Goal: Use online tool/utility: Utilize a website feature to perform a specific function

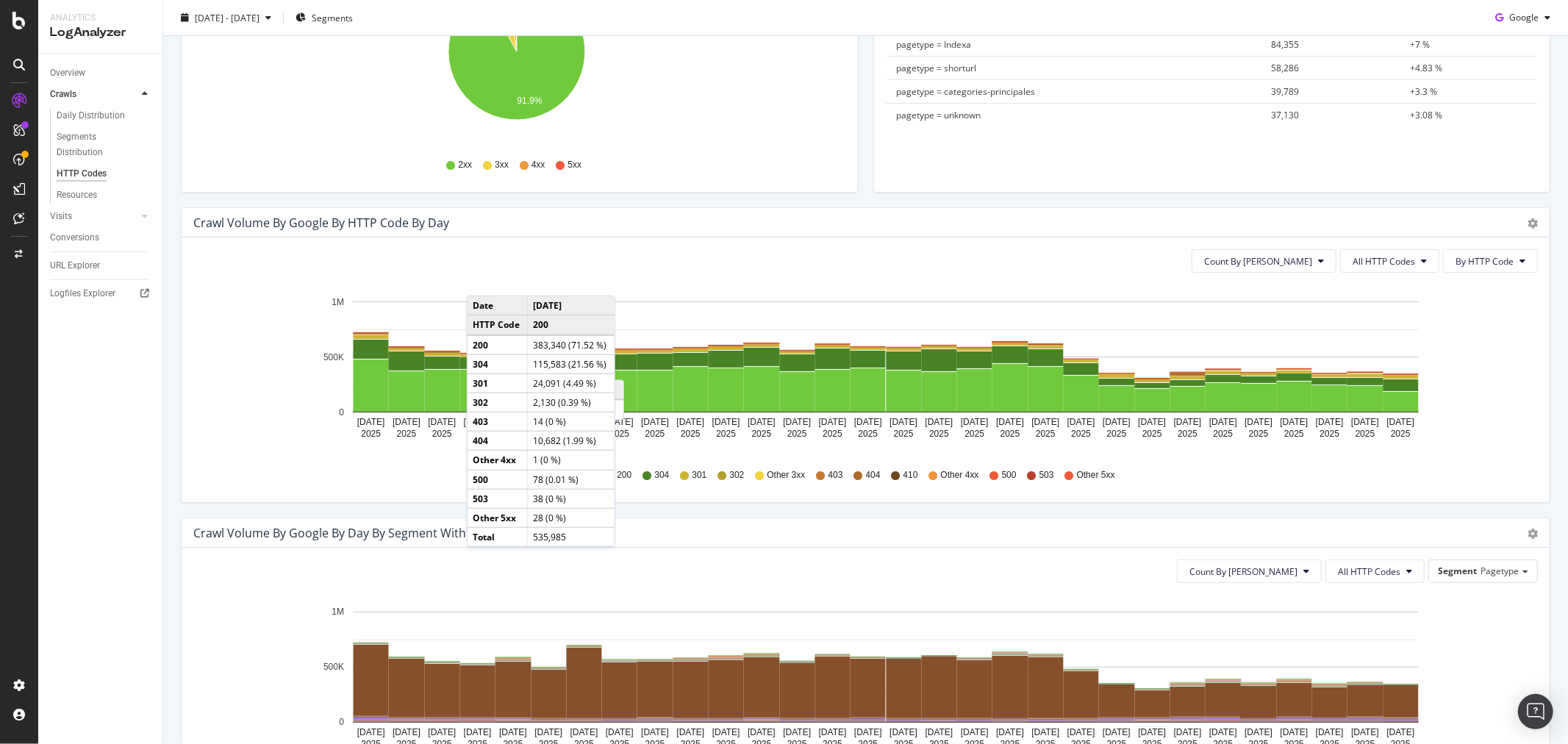
scroll to position [163, 0]
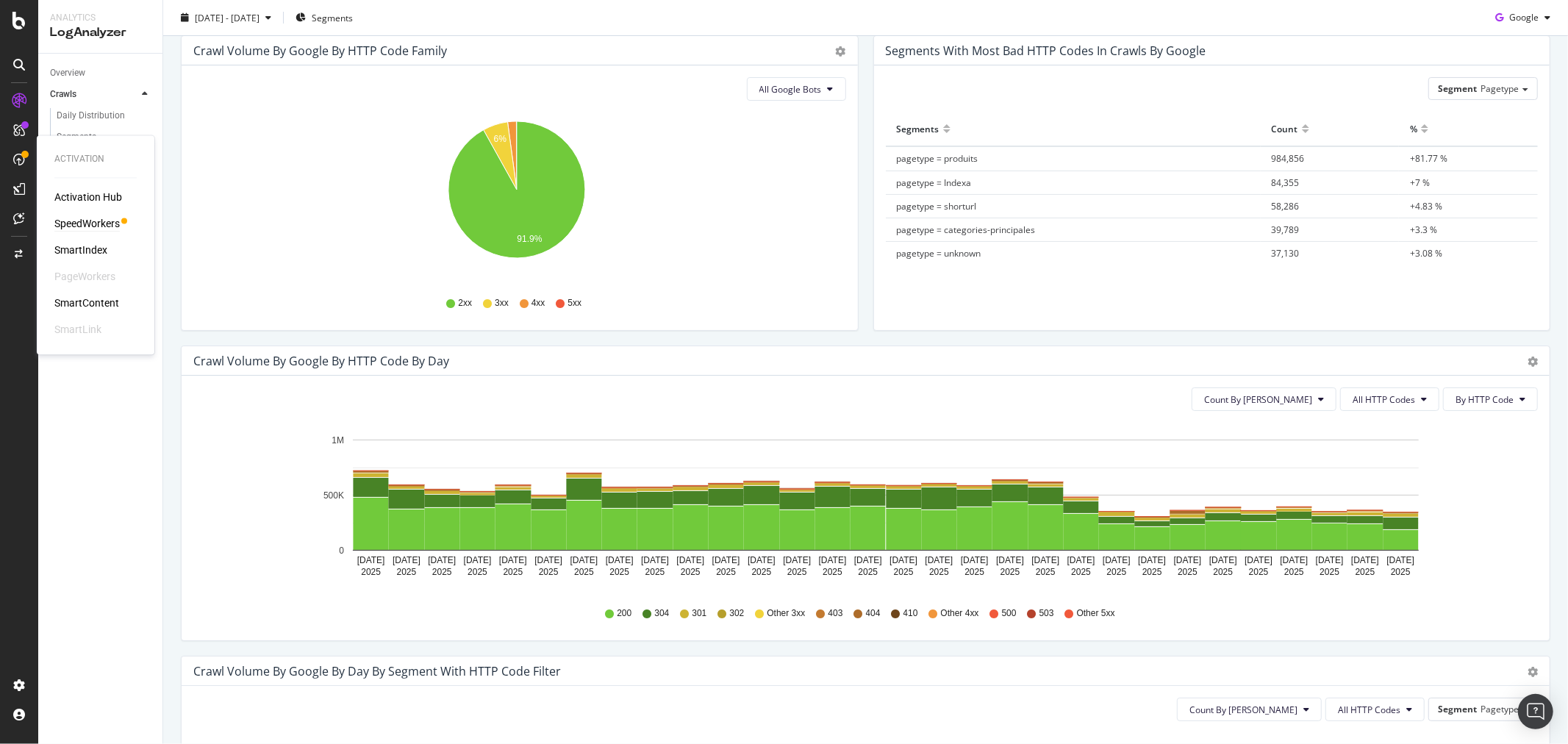
click at [89, 221] on div "SpeedWorkers" at bounding box center [86, 225] width 65 height 15
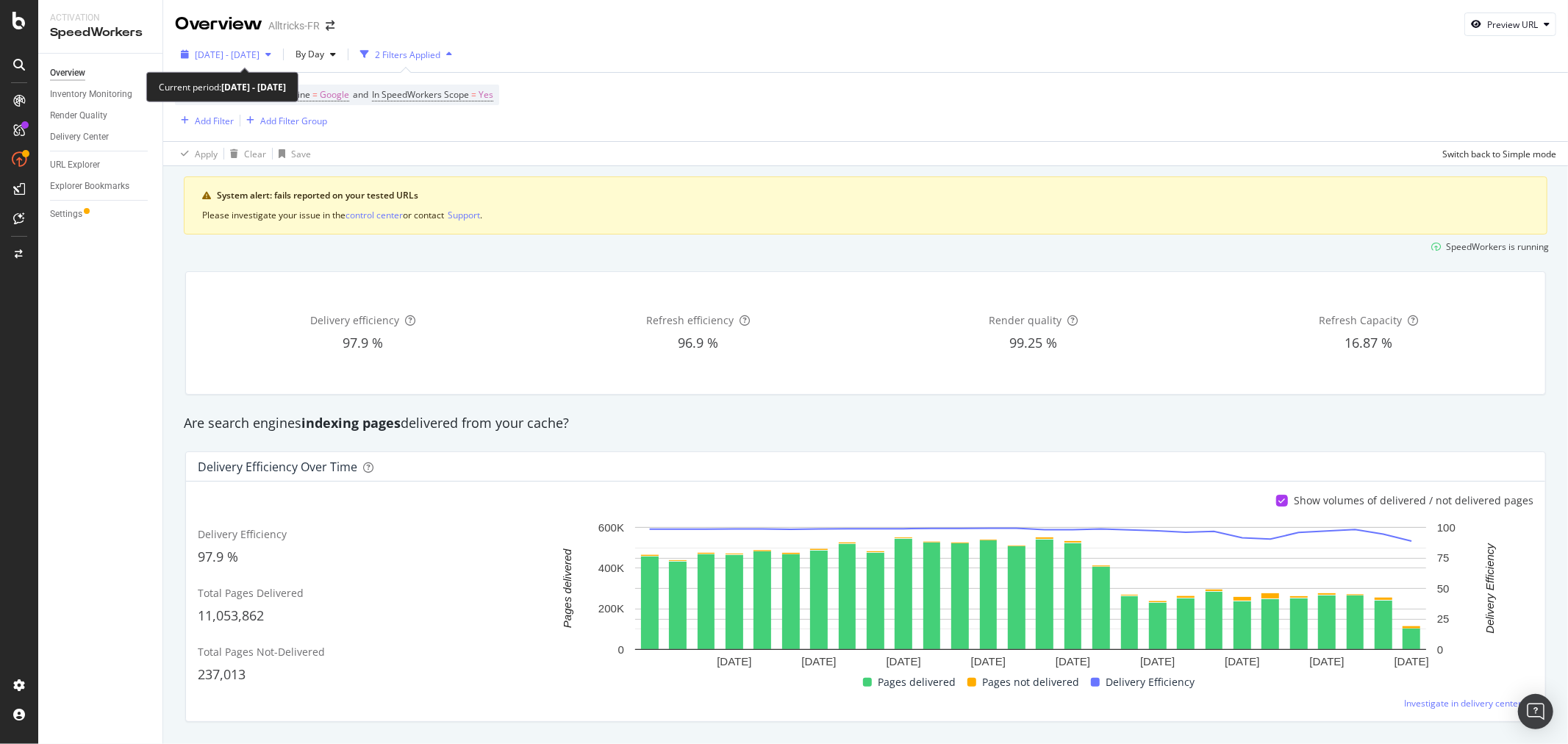
click at [260, 50] on span "[DATE] - [DATE]" at bounding box center [227, 54] width 64 height 12
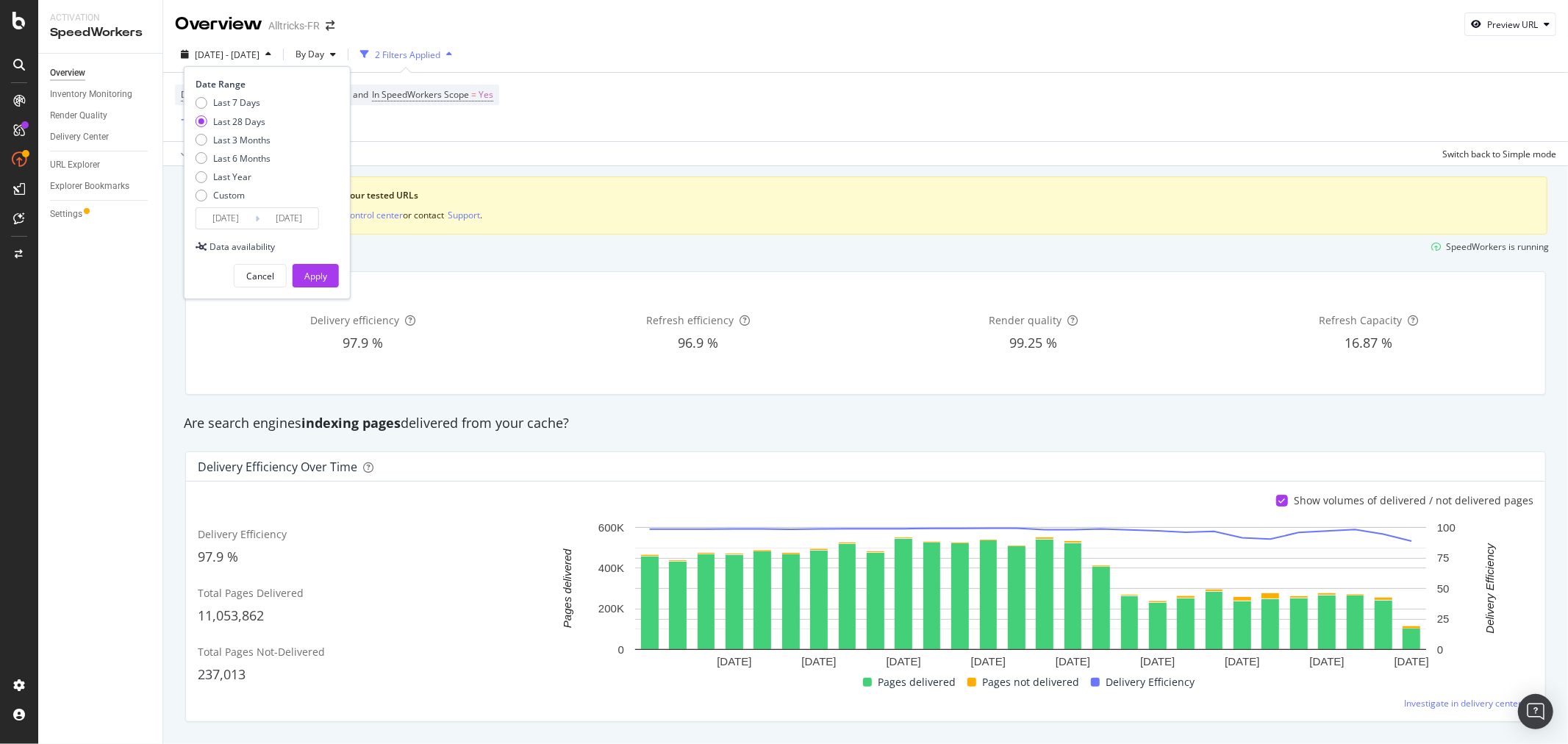
click at [233, 217] on input "[DATE]" at bounding box center [225, 219] width 59 height 21
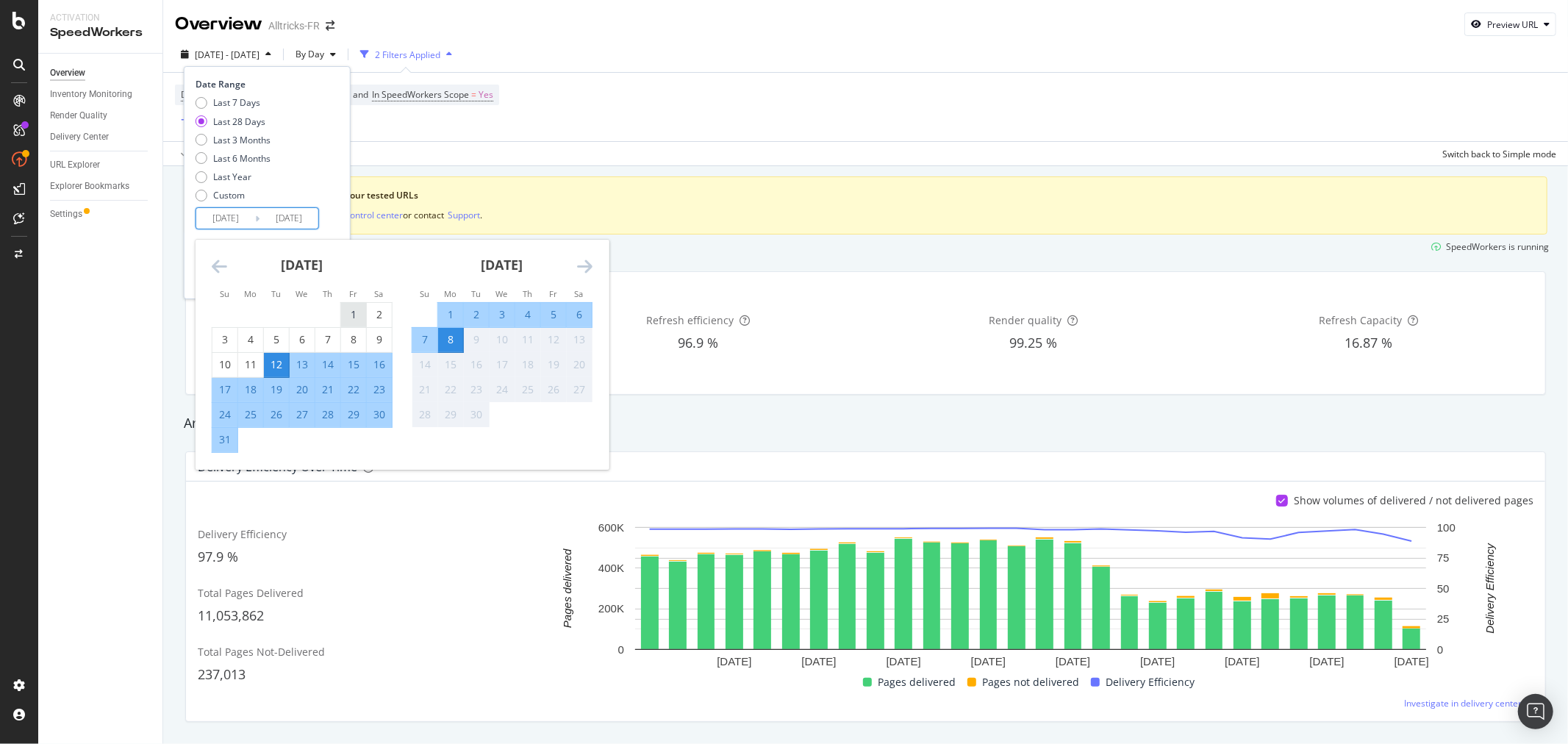
click at [354, 313] on div "1" at bounding box center [353, 315] width 25 height 15
type input "[DATE]"
click at [301, 165] on div "Last 7 Days Last 28 Days Last 3 Months Last 6 Months Last Year Custom" at bounding box center [264, 152] width 139 height 111
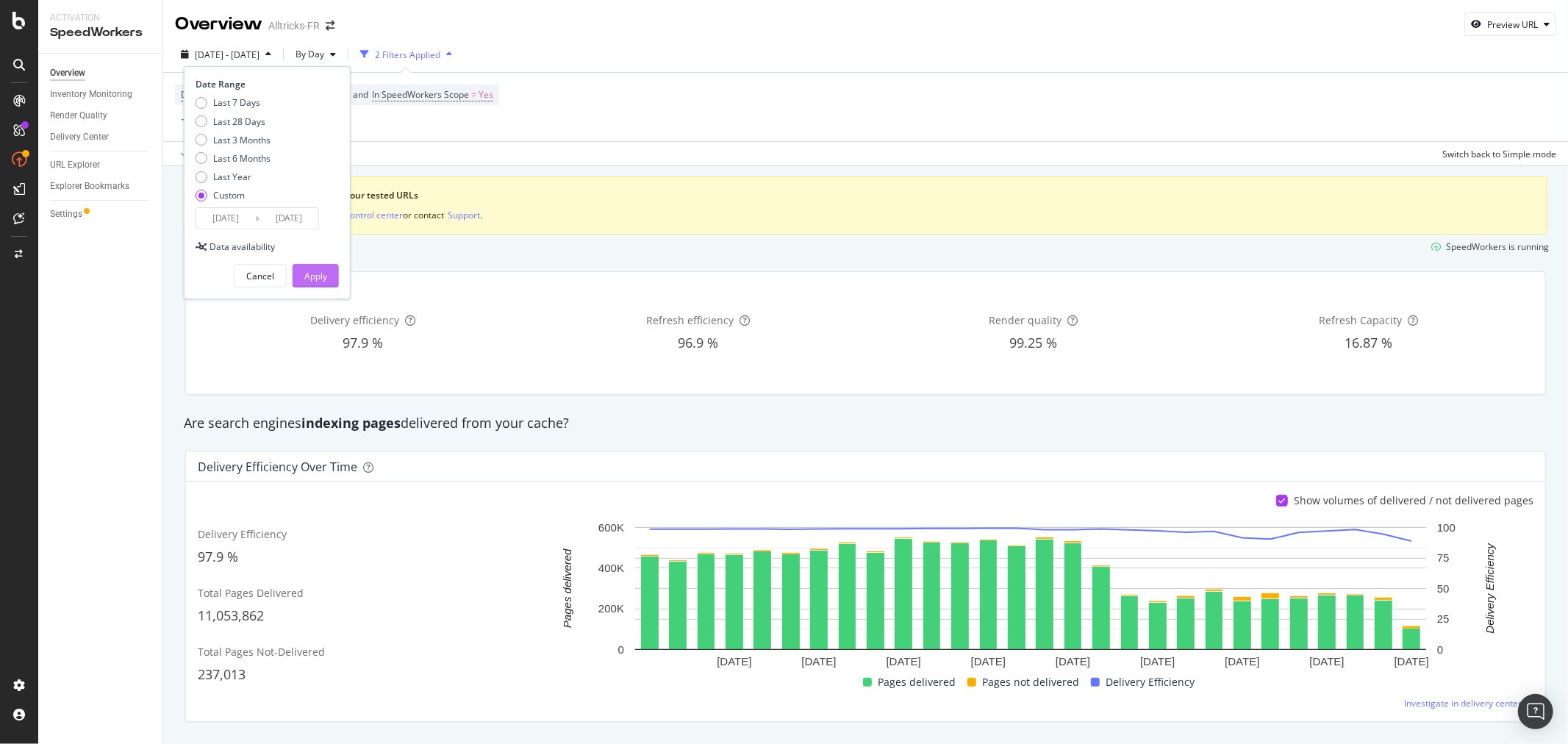
click at [321, 277] on div "Apply" at bounding box center [315, 276] width 23 height 12
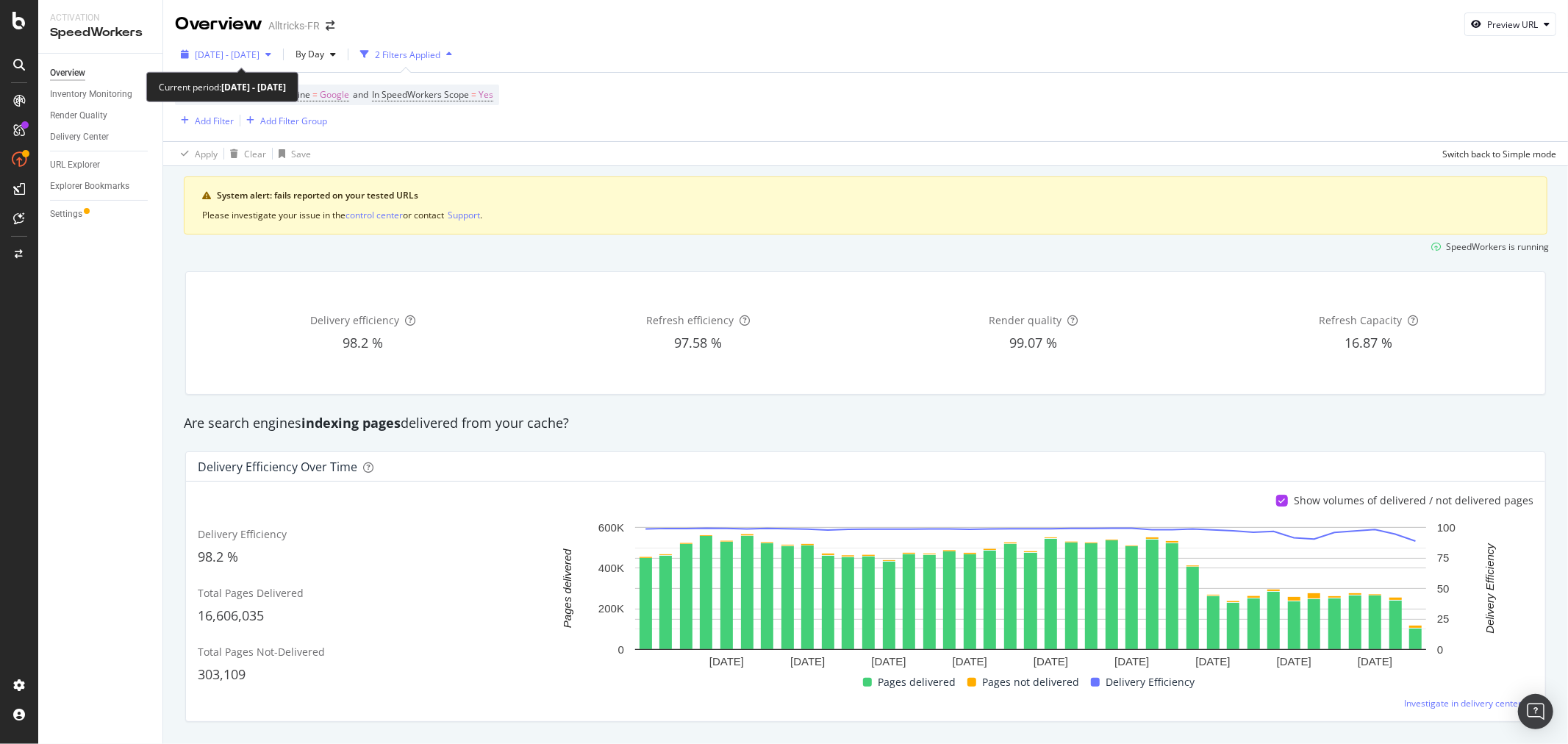
click at [243, 56] on span "[DATE] - [DATE]" at bounding box center [227, 54] width 64 height 12
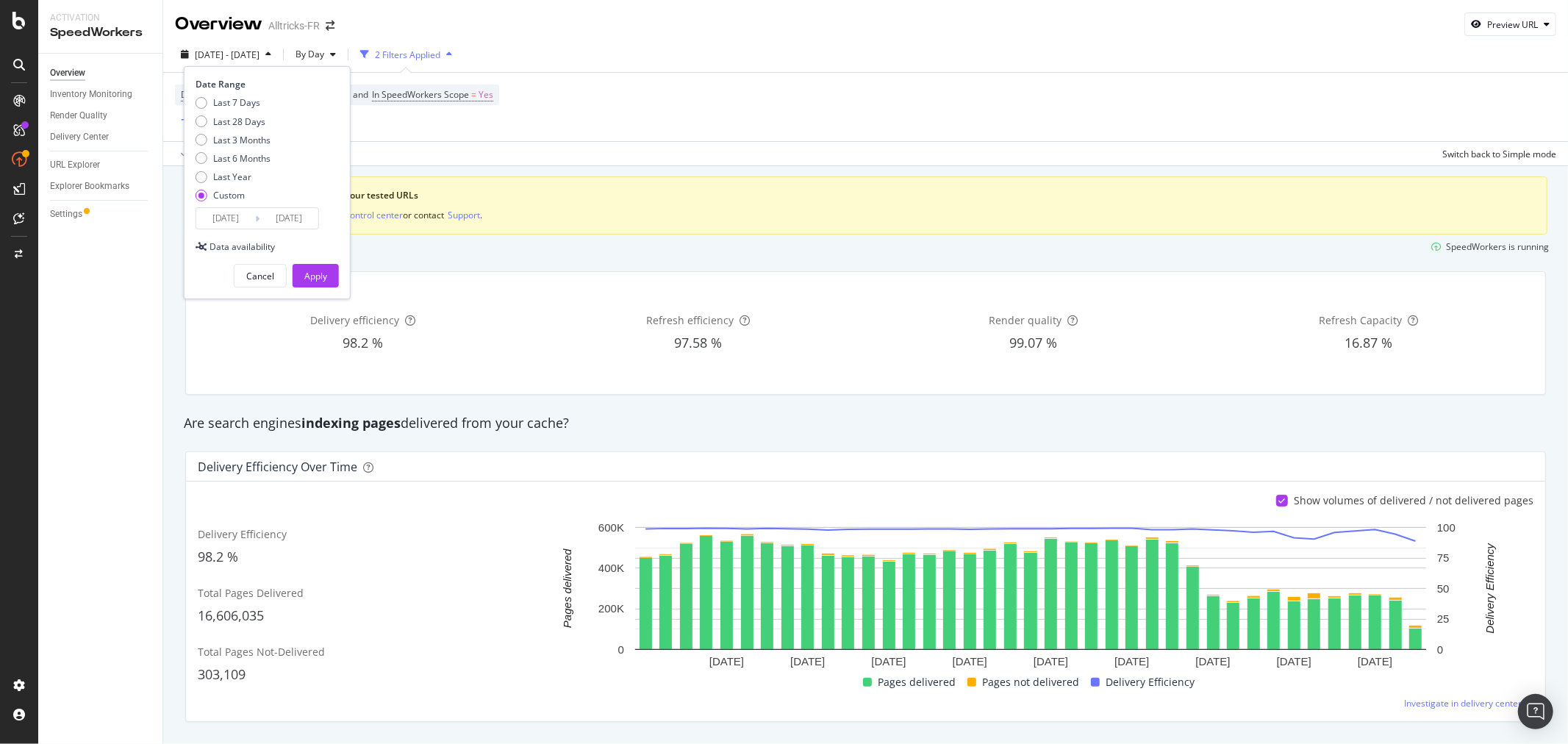
click at [225, 218] on input "[DATE]" at bounding box center [225, 219] width 59 height 21
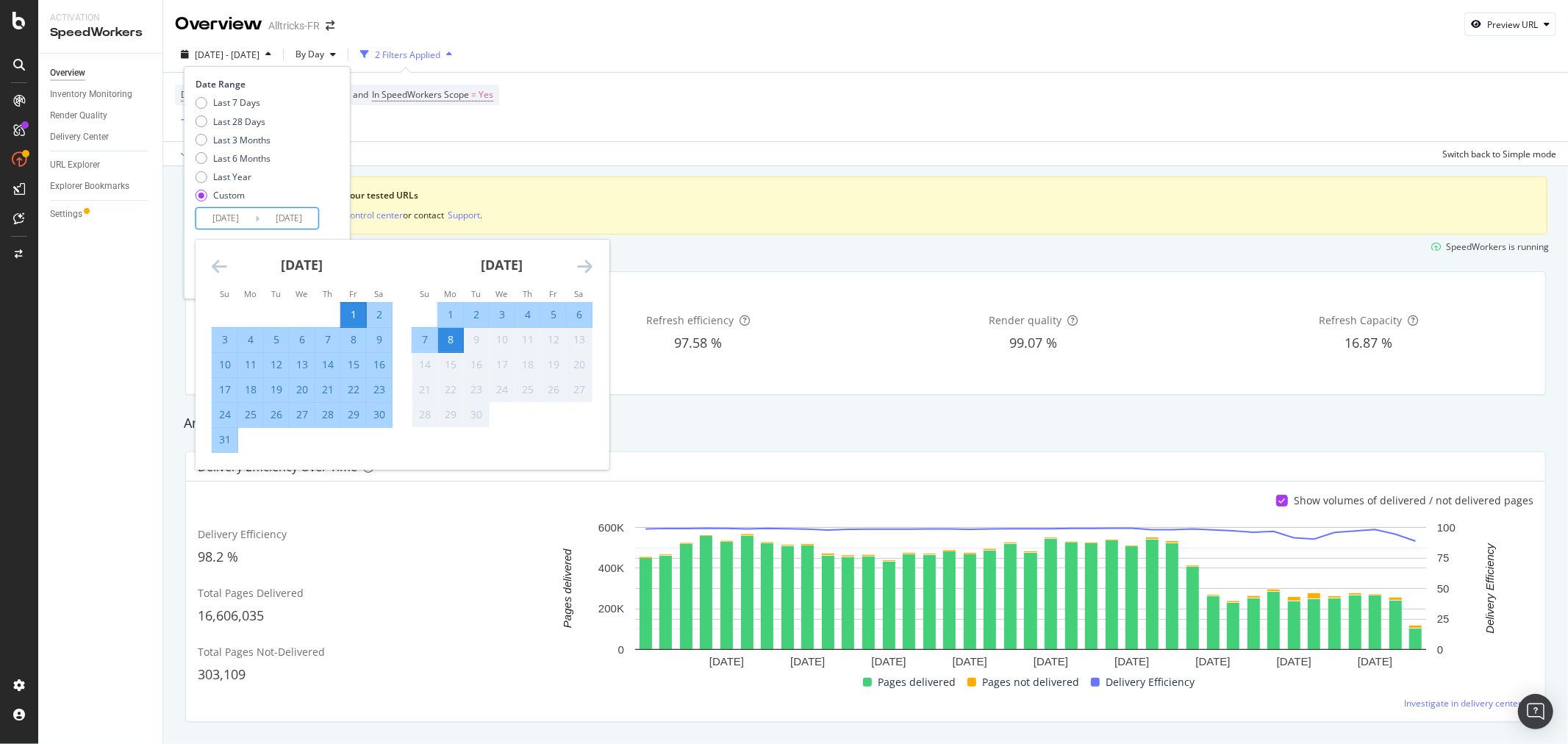
click at [221, 261] on icon "Move backward to switch to the previous month." at bounding box center [219, 266] width 15 height 18
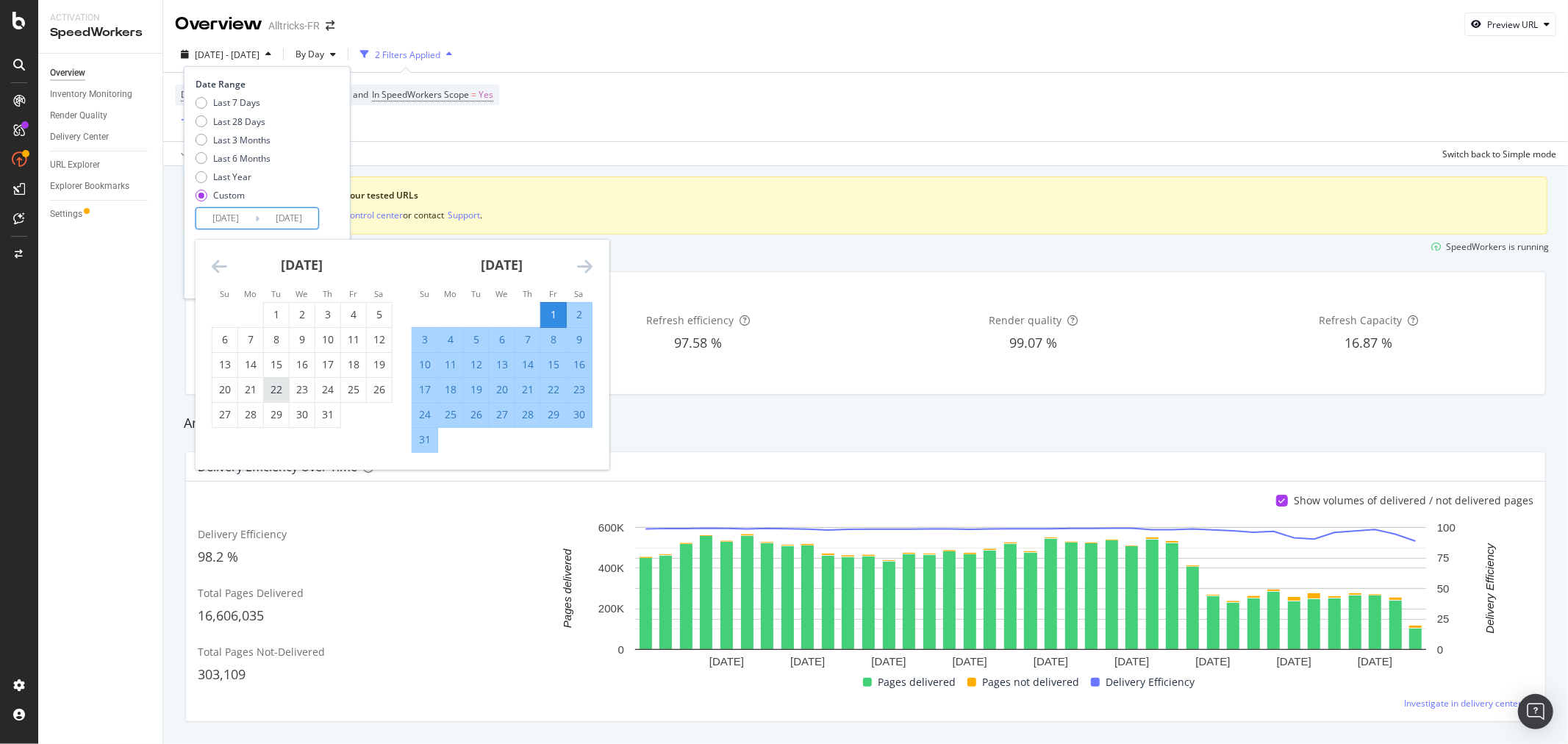
click at [282, 395] on div "22" at bounding box center [276, 390] width 25 height 15
type input "[DATE]"
click at [334, 172] on div "Last 7 Days Last 28 Days Last 3 Months Last 6 Months Last Year Custom" at bounding box center [264, 152] width 139 height 111
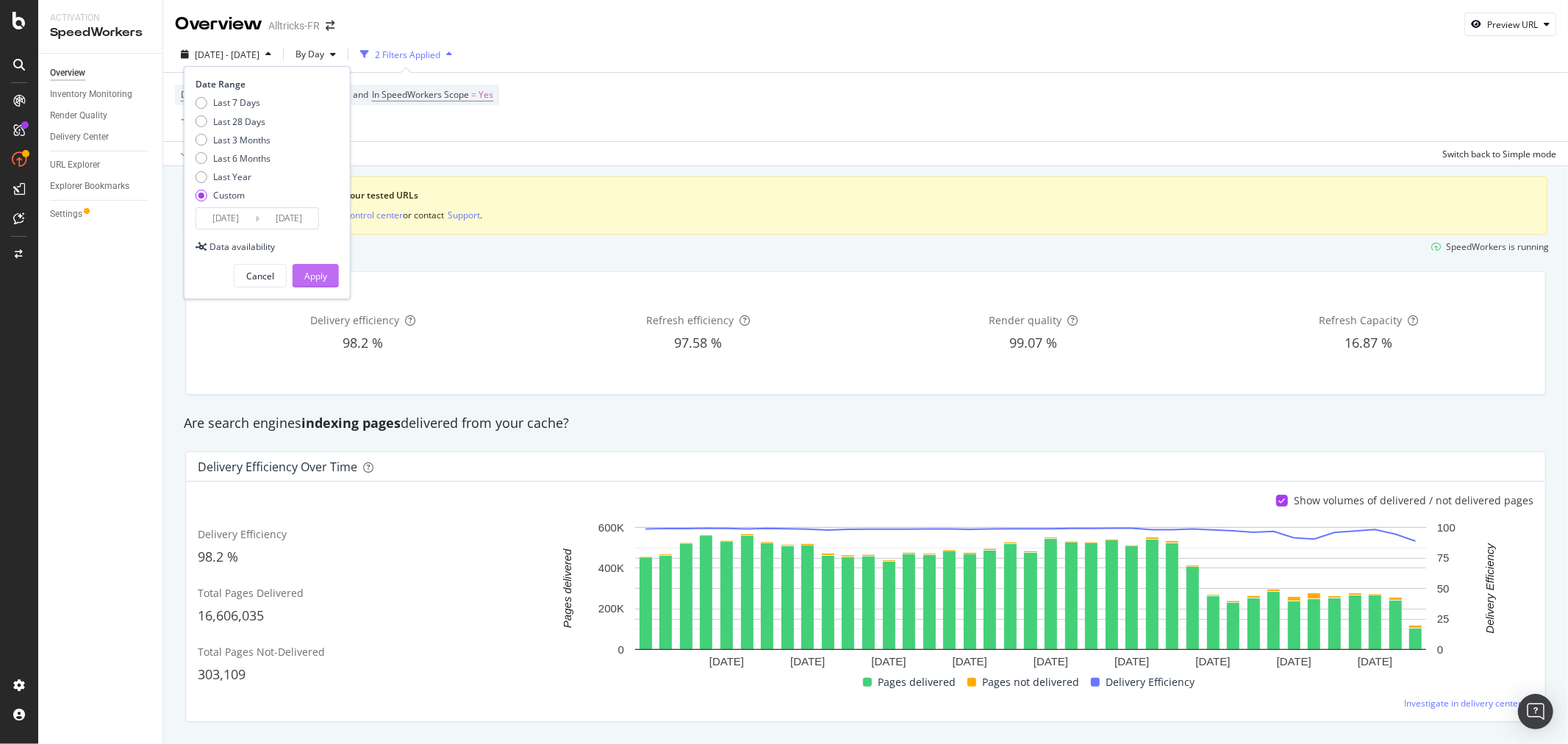
click at [329, 274] on button "Apply" at bounding box center [315, 275] width 46 height 24
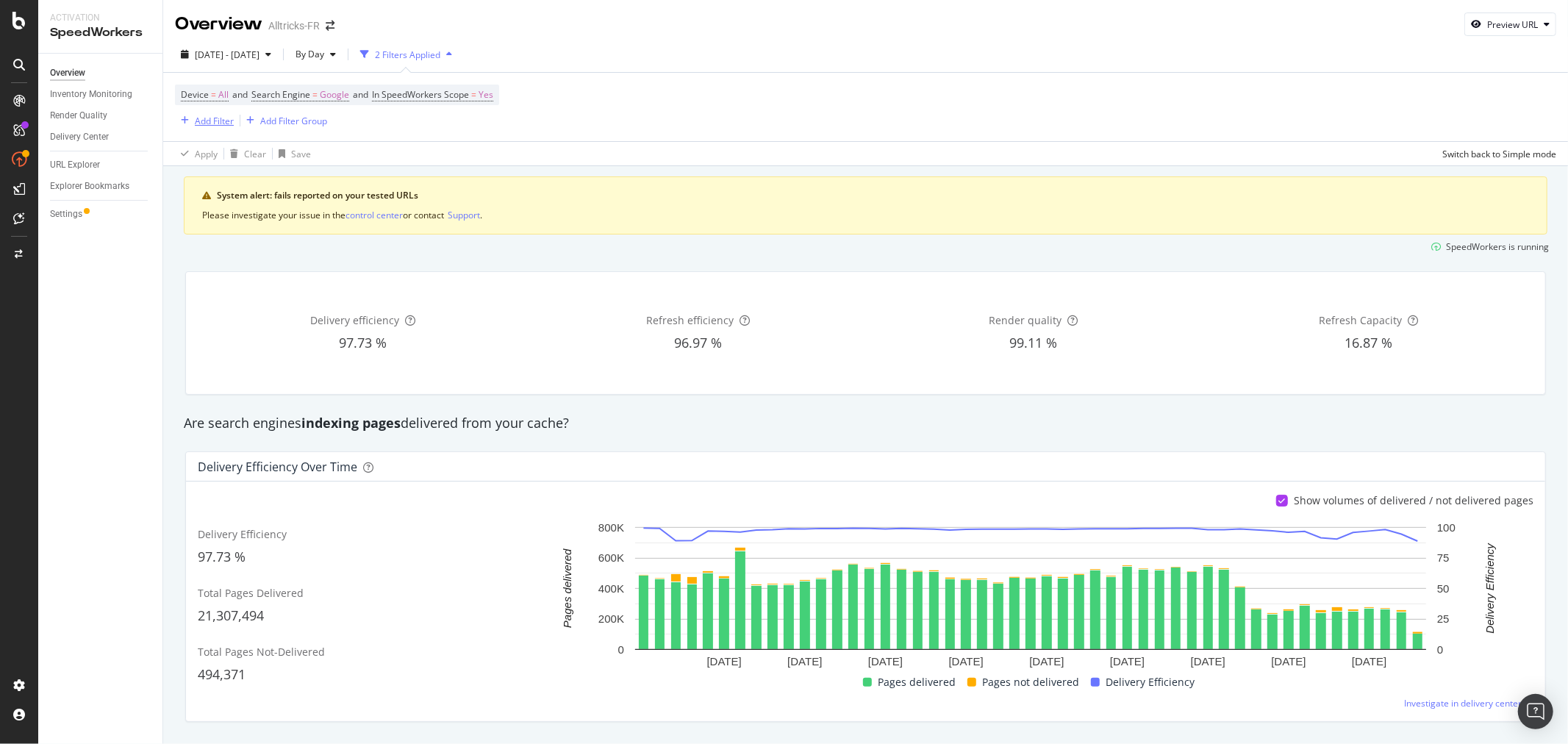
click at [211, 118] on div "Add Filter" at bounding box center [214, 120] width 39 height 12
click at [1465, 17] on div "Preview URL" at bounding box center [1509, 25] width 90 height 21
drag, startPoint x: 1446, startPoint y: 88, endPoint x: 1448, endPoint y: 99, distance: 11.2
click at [1444, 83] on input "url" at bounding box center [1452, 92] width 160 height 26
paste input "[URL][DOMAIN_NAME]"
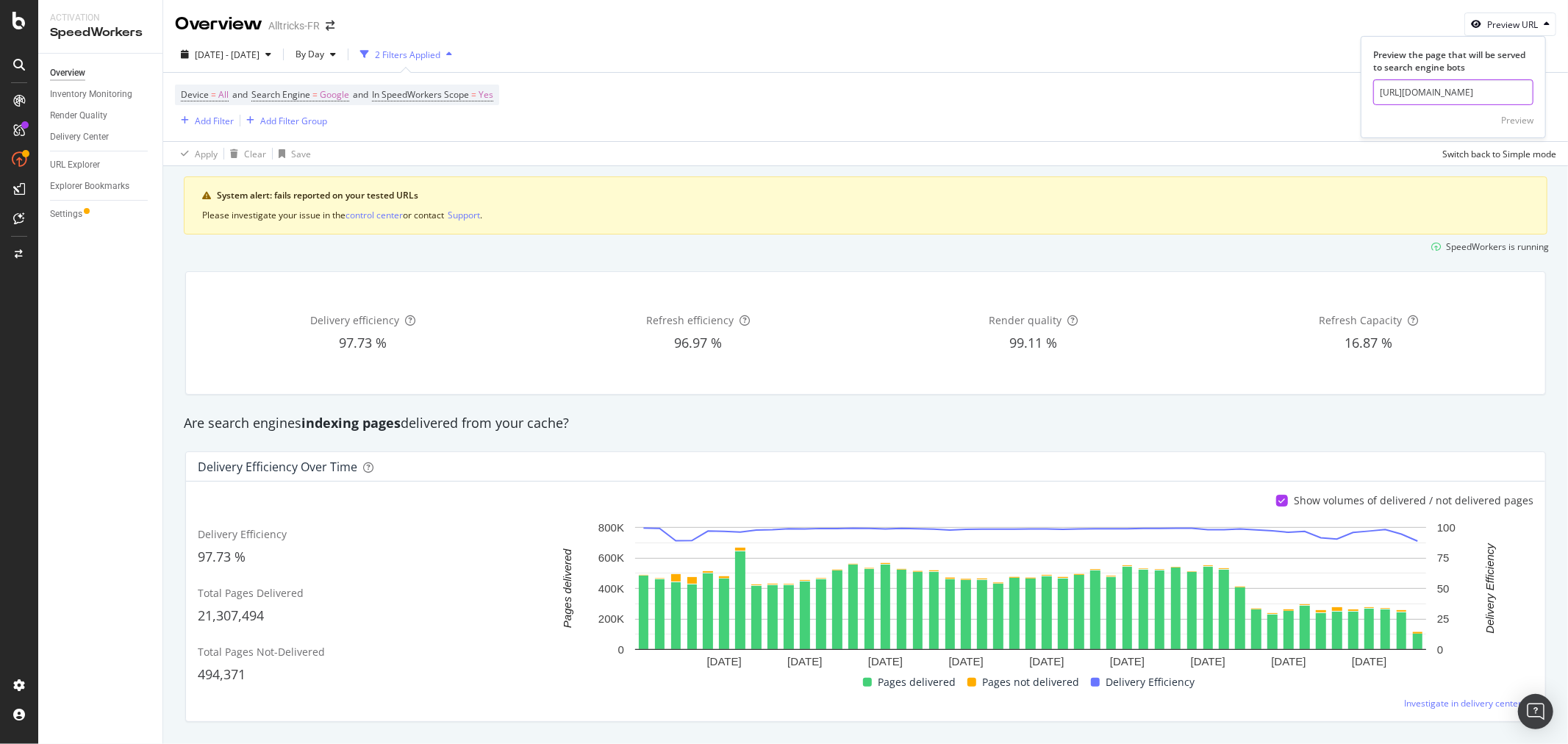
scroll to position [0, 326]
type input "[URL][DOMAIN_NAME]"
click at [1507, 114] on div "Preview" at bounding box center [1517, 119] width 32 height 12
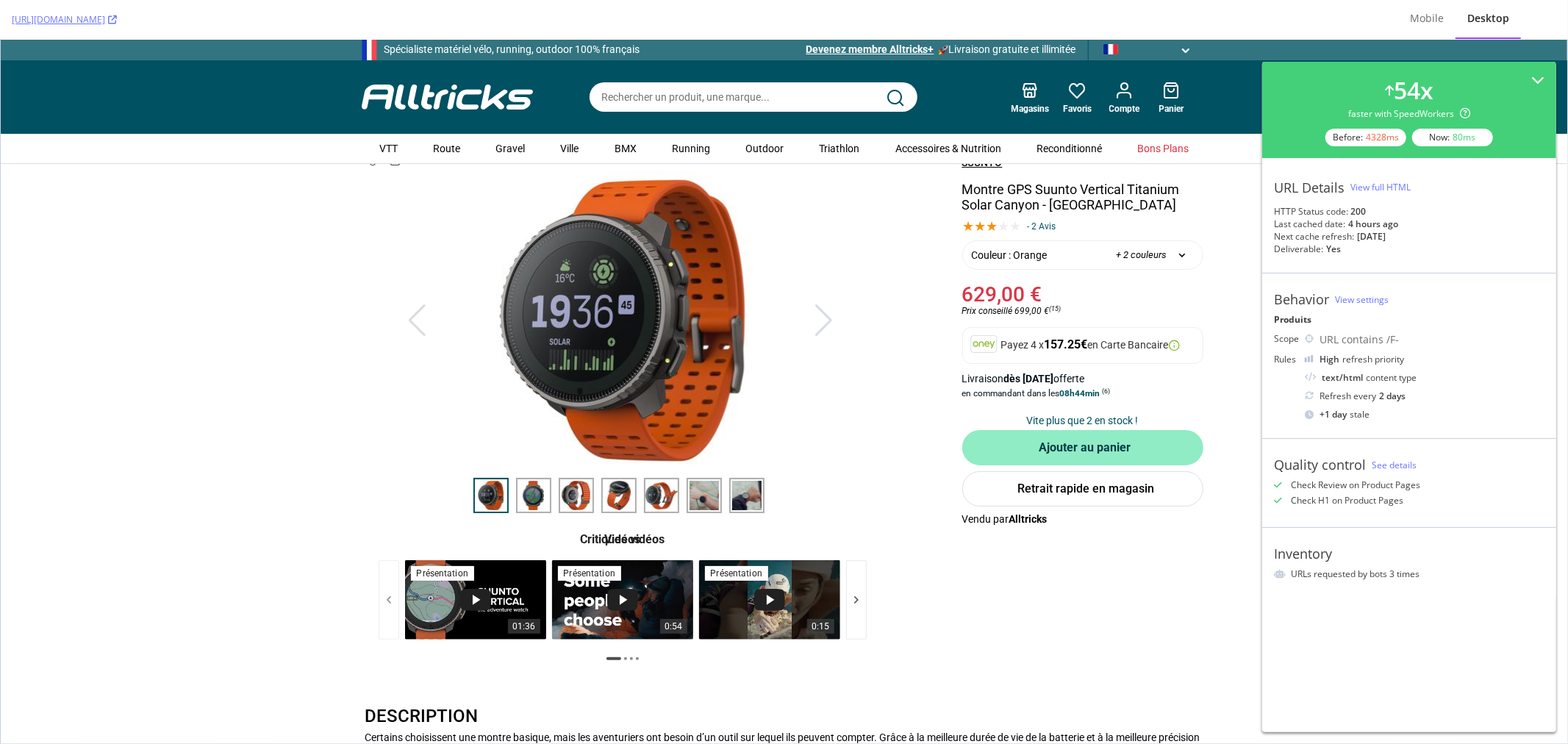
scroll to position [163, 0]
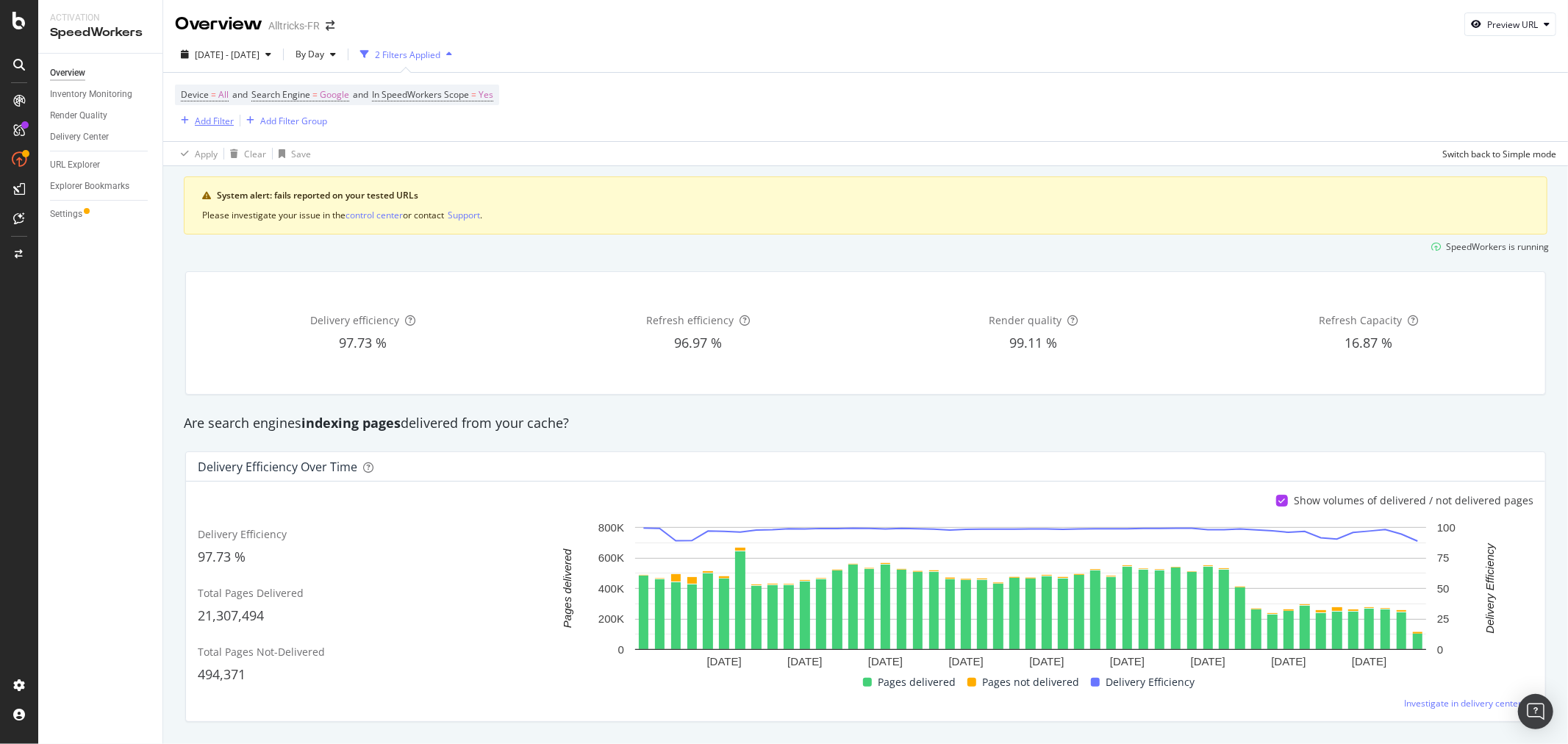
click at [221, 118] on div "Add Filter" at bounding box center [214, 120] width 39 height 12
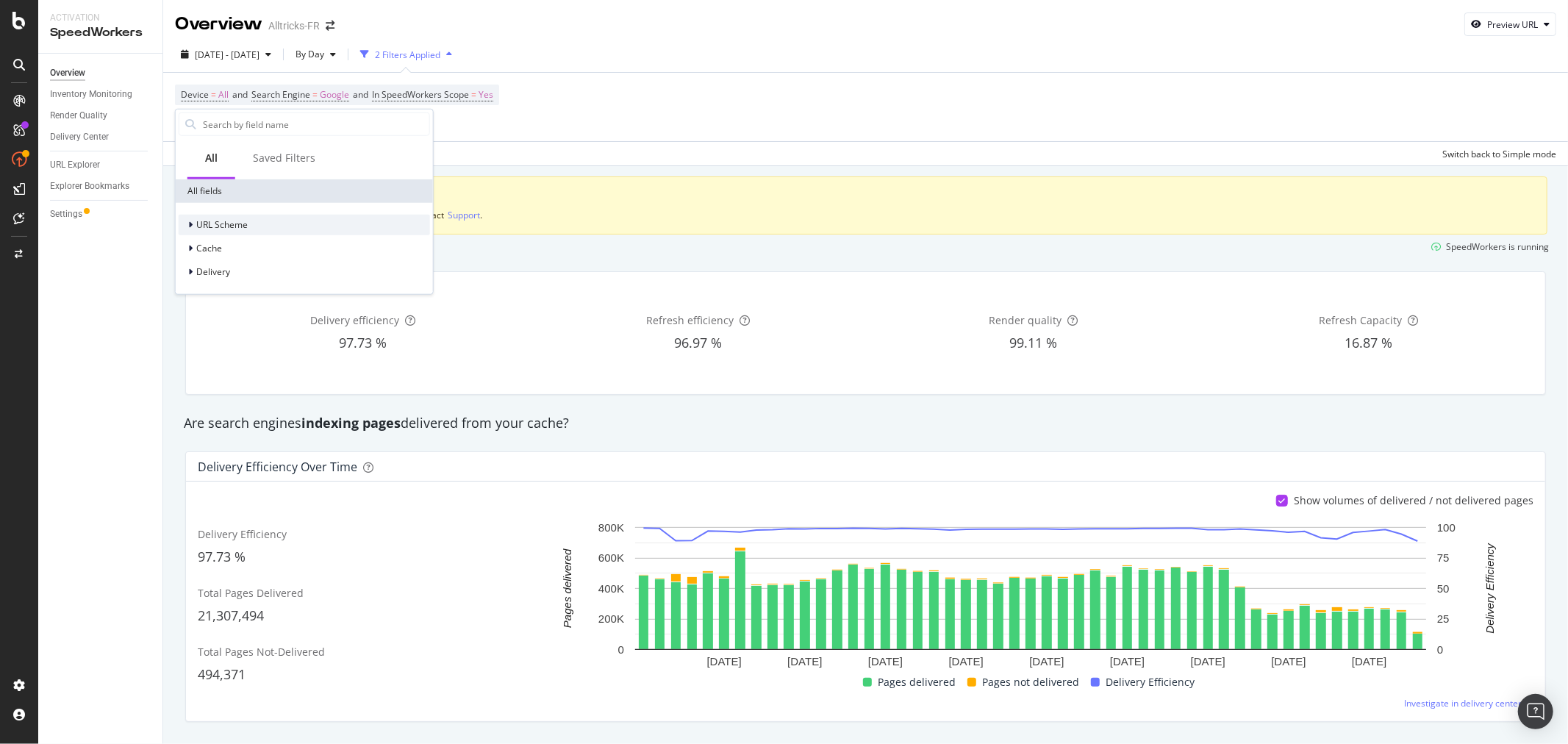
click at [280, 215] on div "URL Scheme" at bounding box center [303, 226] width 251 height 21
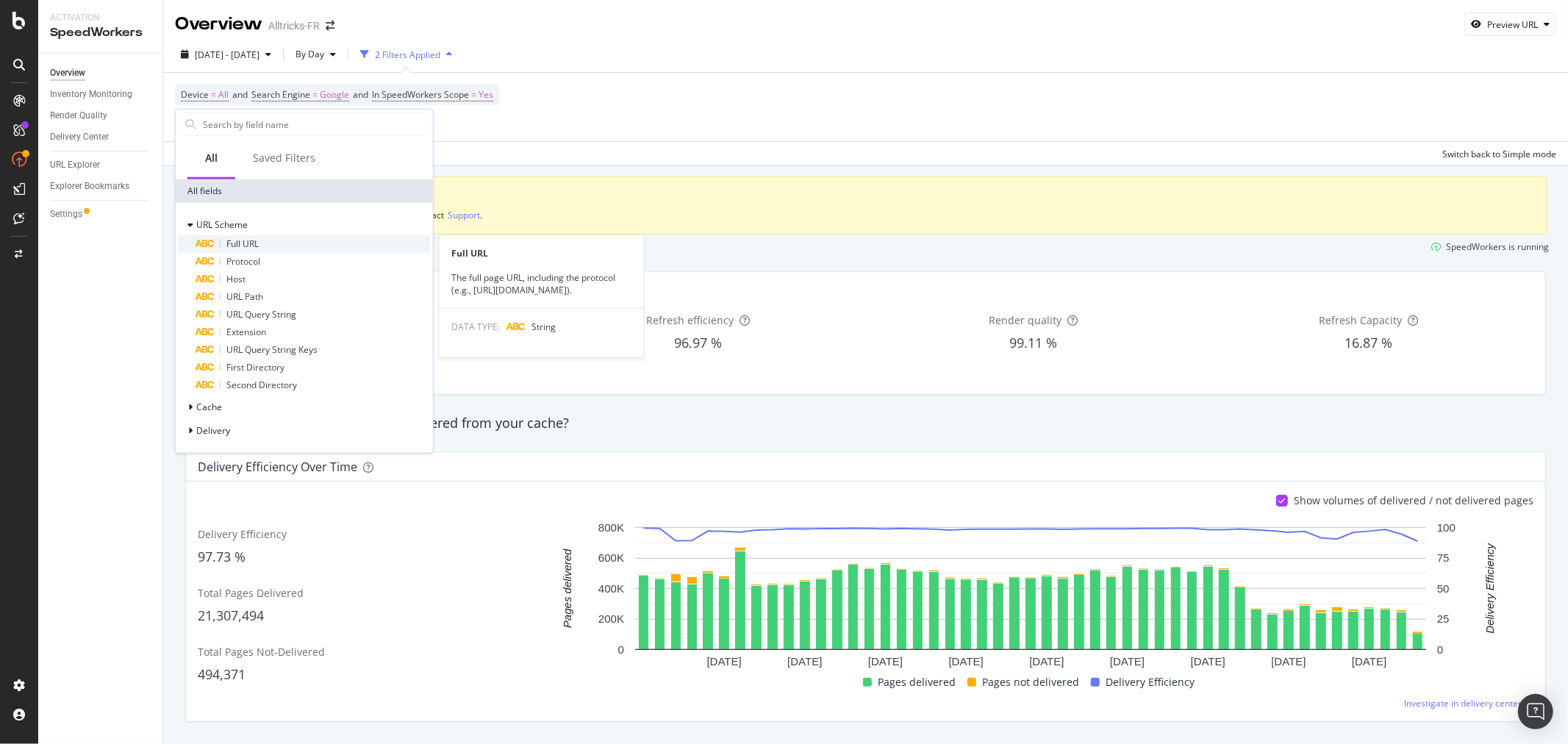
click at [292, 238] on div "Full URL" at bounding box center [313, 244] width 234 height 18
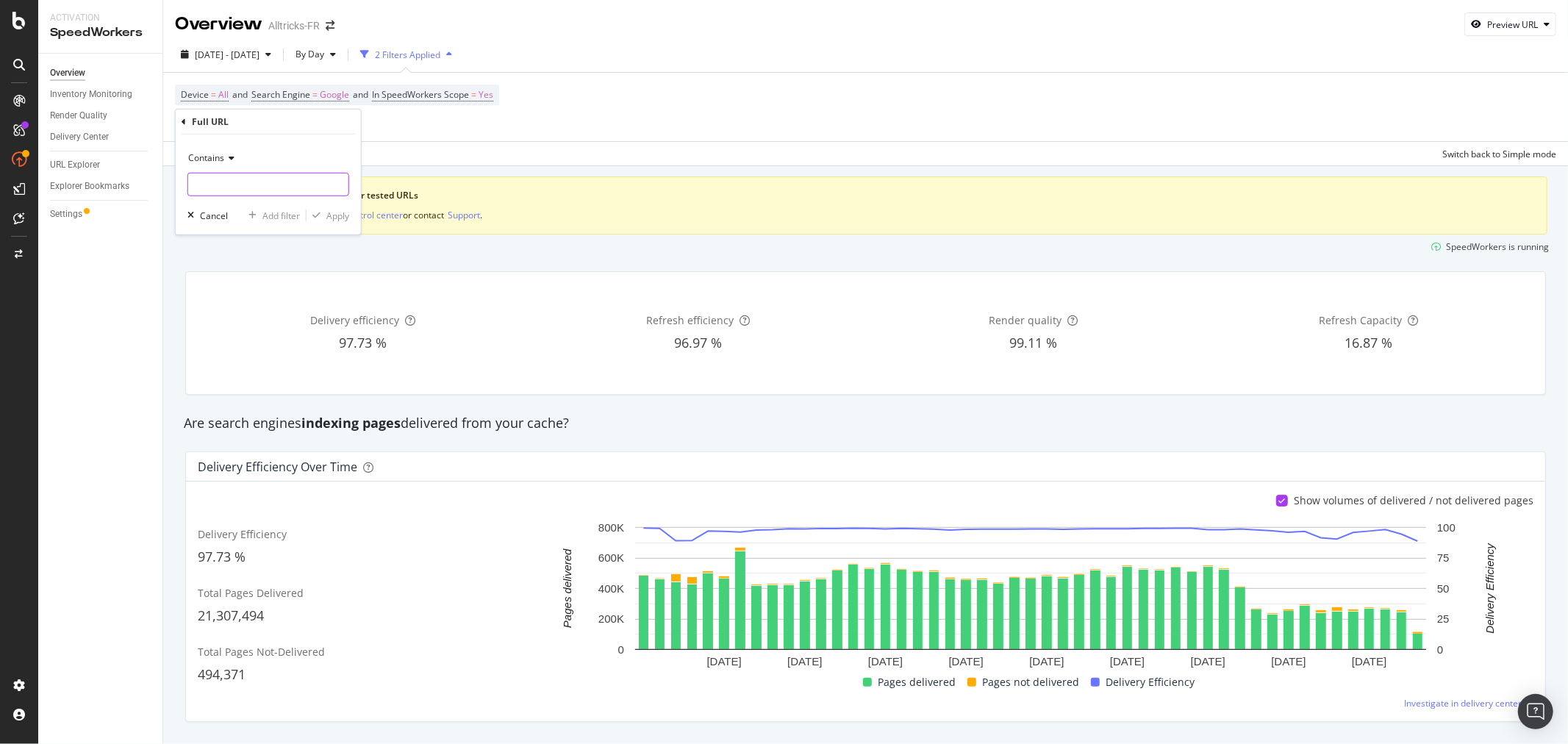
click at [272, 184] on input "text" at bounding box center [268, 184] width 160 height 24
paste input "[URL][DOMAIN_NAME]"
type input "[URL][DOMAIN_NAME]"
click at [336, 209] on div "Apply" at bounding box center [337, 214] width 23 height 12
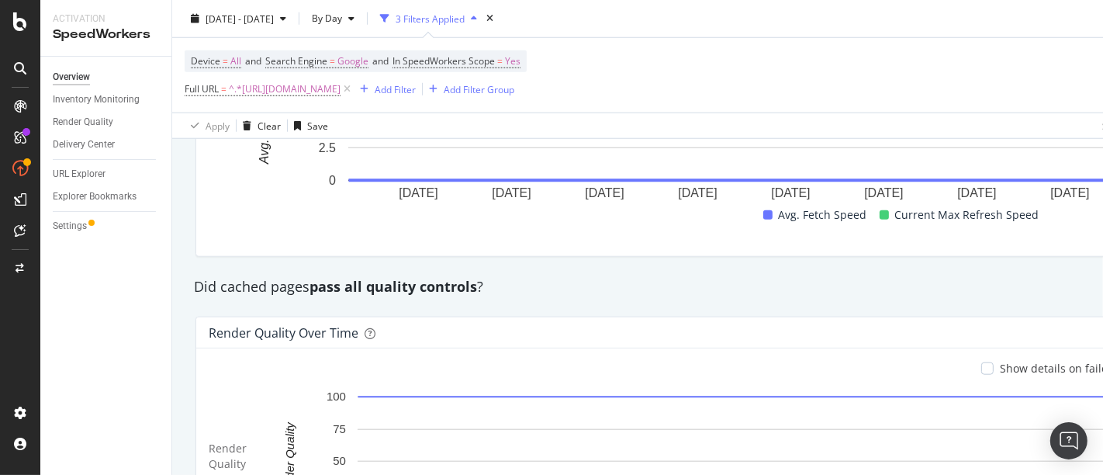
scroll to position [1418, 0]
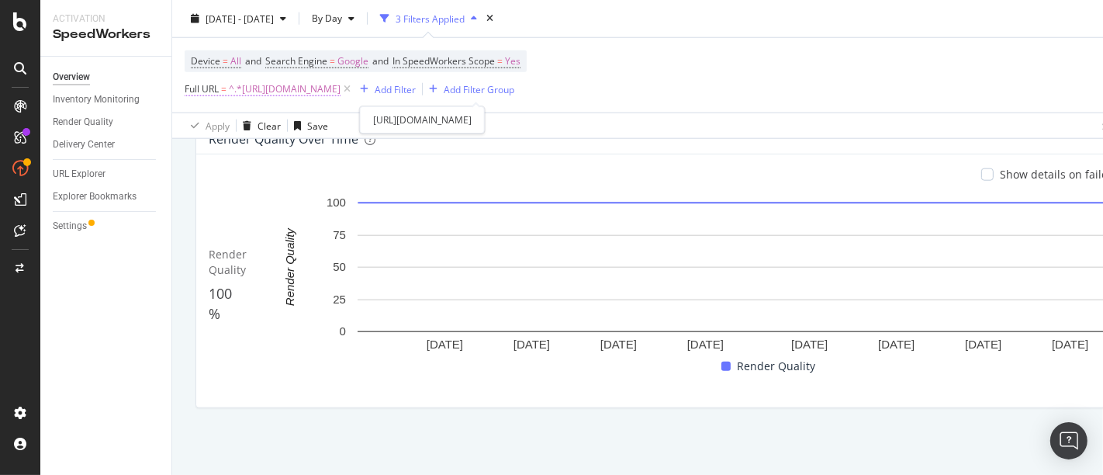
drag, startPoint x: 250, startPoint y: 78, endPoint x: 740, endPoint y: 96, distance: 490.6
click at [341, 96] on span "^.*[URL][DOMAIN_NAME]" at bounding box center [285, 89] width 112 height 22
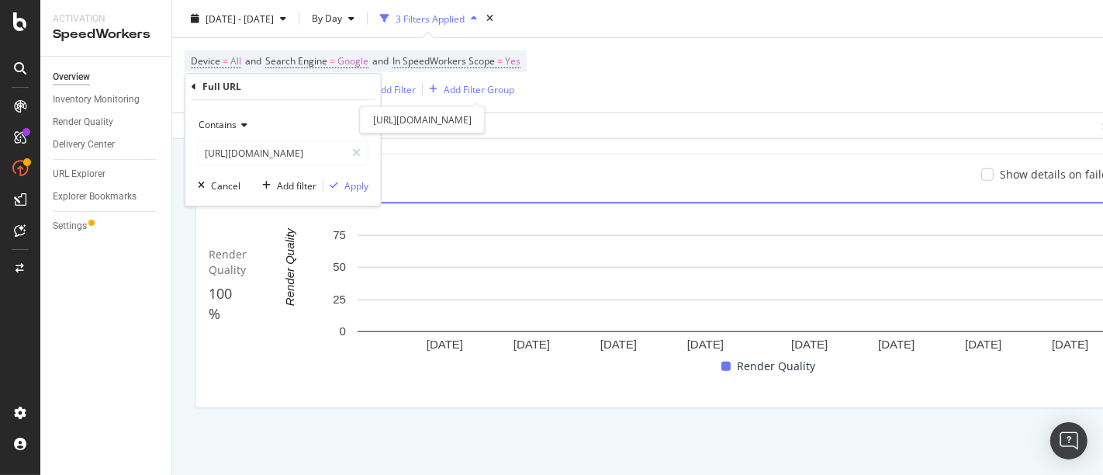
copy span "ttps://[DOMAIN_NAME][URL]"
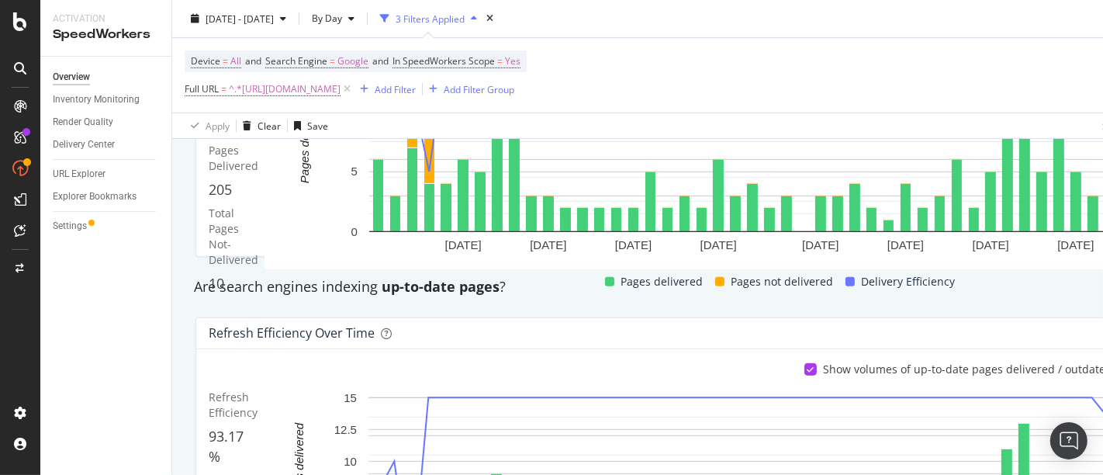
scroll to position [0, 0]
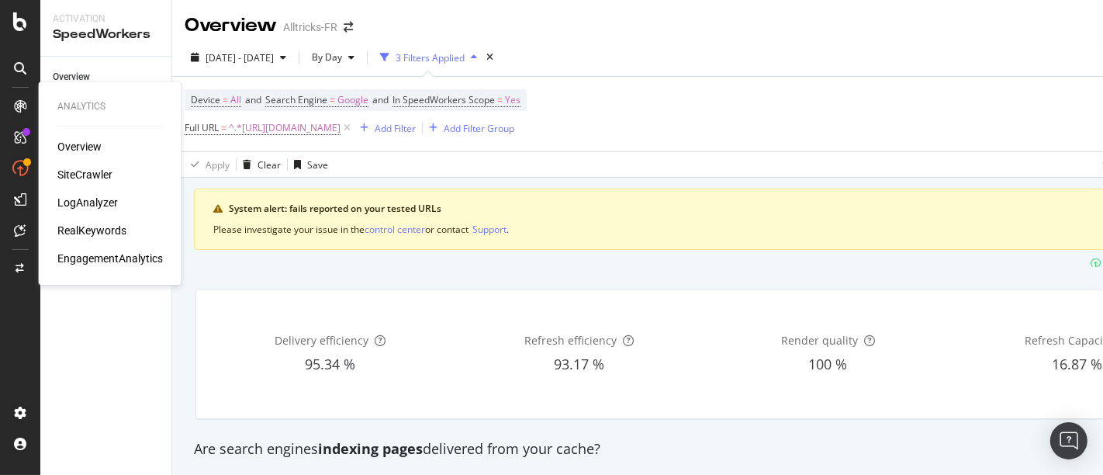
click at [87, 233] on div "RealKeywords" at bounding box center [91, 231] width 69 height 16
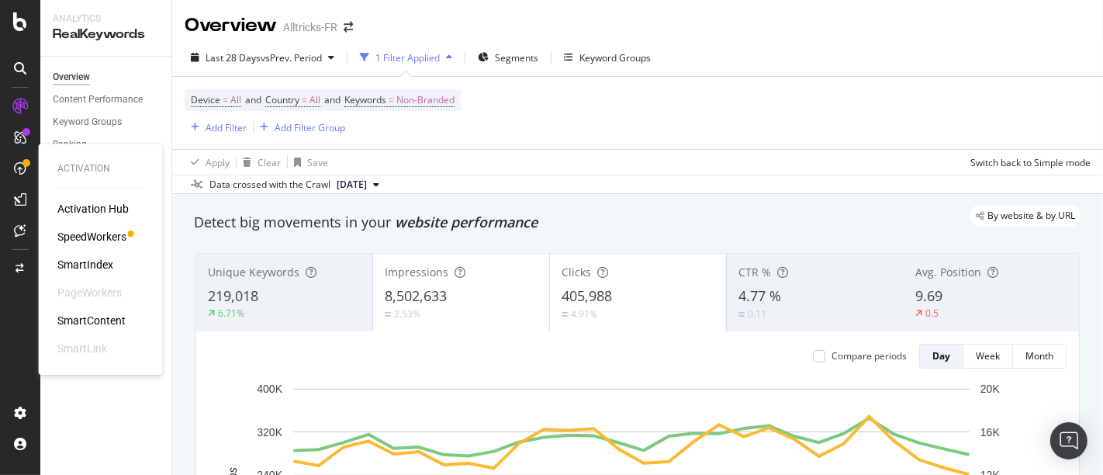
click at [99, 236] on div "SpeedWorkers" at bounding box center [91, 237] width 69 height 16
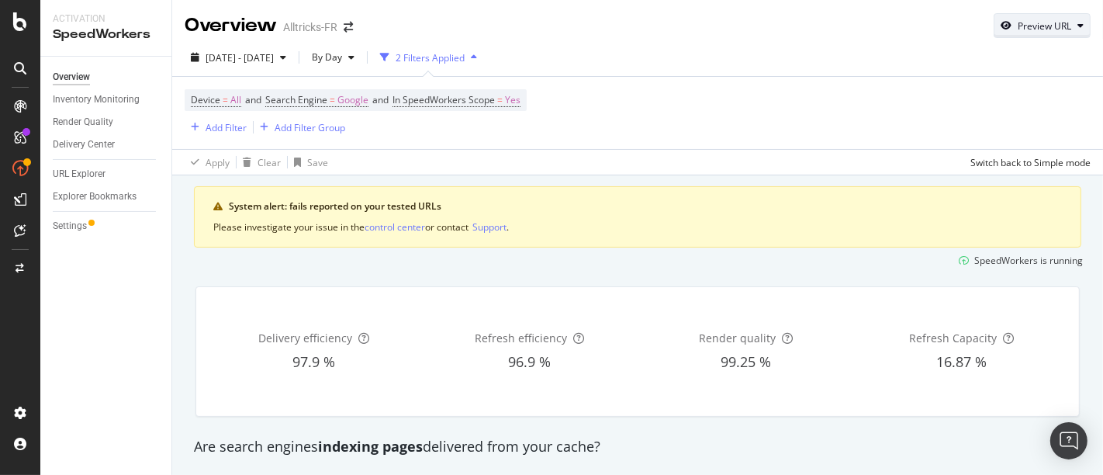
click at [1021, 22] on div "Preview URL" at bounding box center [1045, 25] width 54 height 13
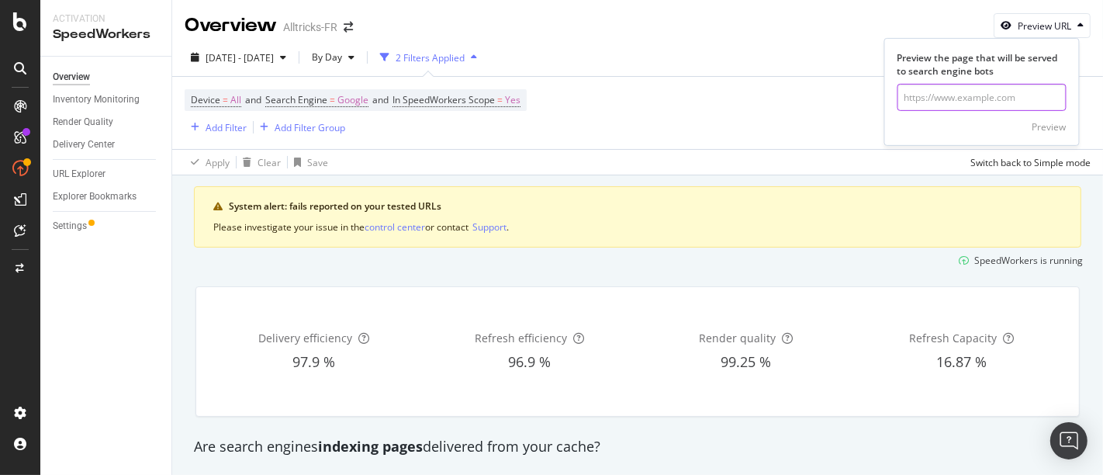
click at [942, 102] on input "url" at bounding box center [982, 97] width 169 height 27
paste input "ttps://[DOMAIN_NAME][URL]"
type input "[URL][DOMAIN_NAME]"
click button "Preview" at bounding box center [1049, 126] width 34 height 25
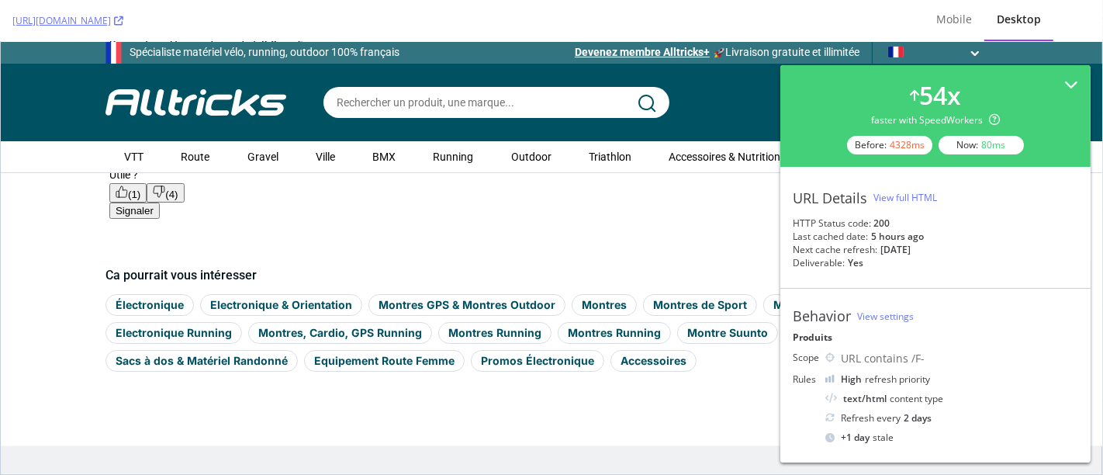
scroll to position [14681, 0]
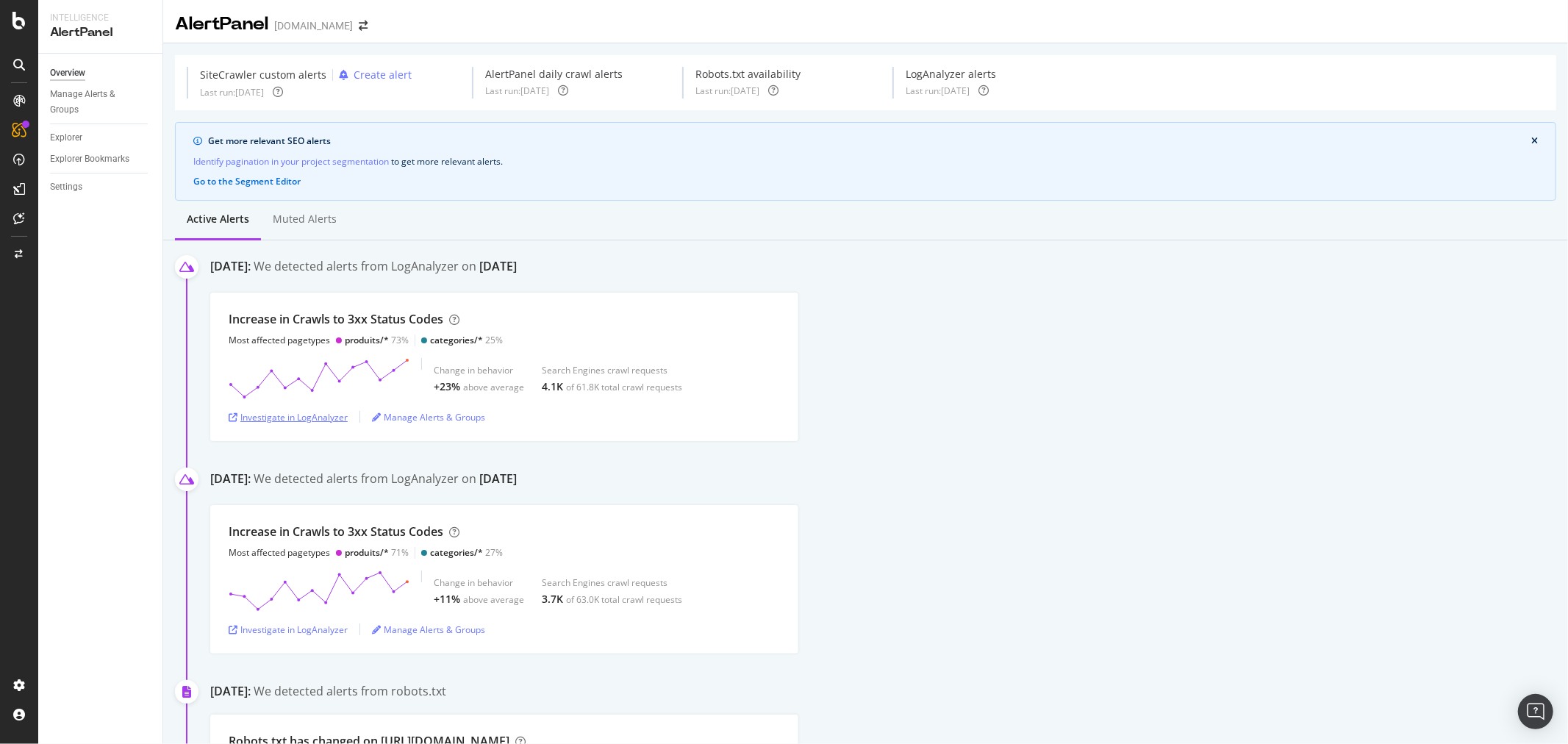
scroll to position [163, 0]
